Goal: Transaction & Acquisition: Book appointment/travel/reservation

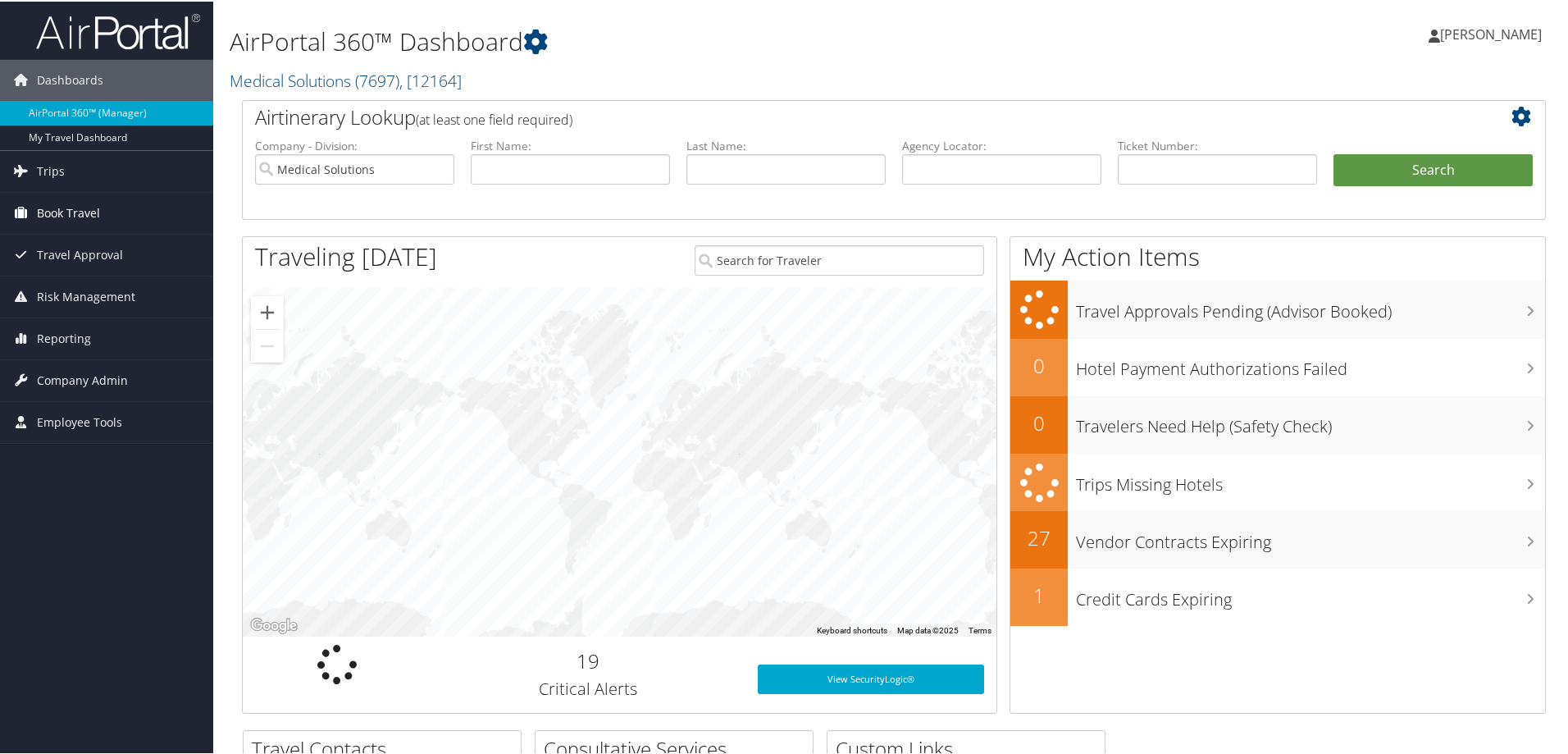
click at [64, 212] on span "Book Travel" at bounding box center [68, 211] width 64 height 41
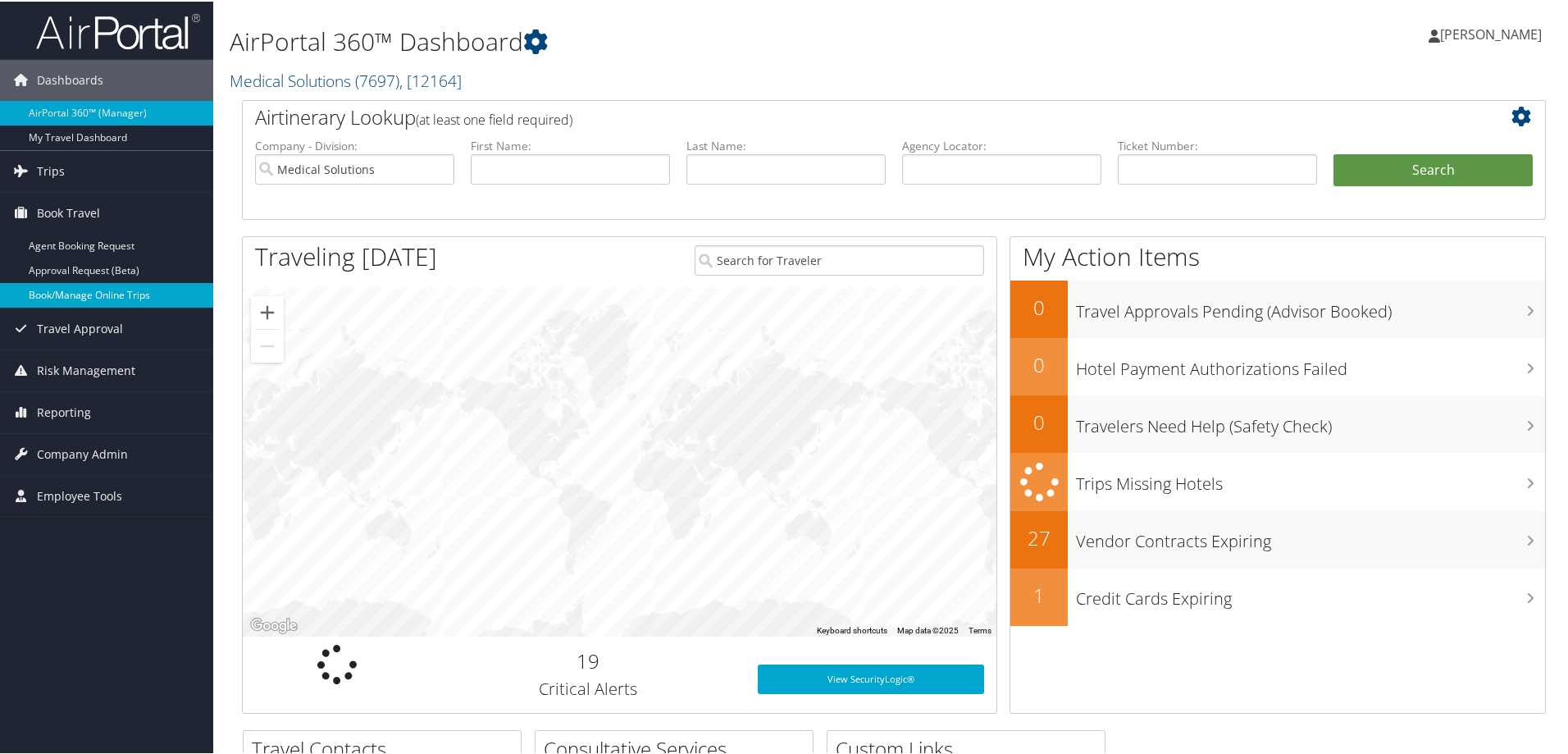
click at [70, 288] on link "Book/Manage Online Trips" at bounding box center [107, 294] width 213 height 24
